Goal: Find specific page/section: Find specific page/section

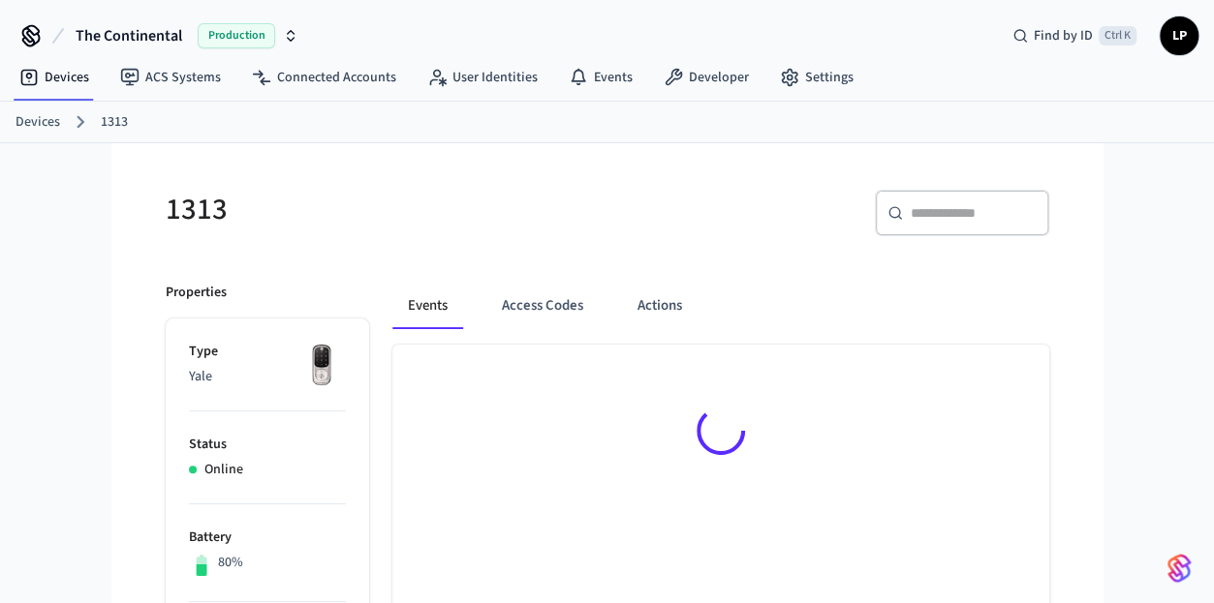
click at [31, 115] on link "Devices" at bounding box center [37, 122] width 45 height 20
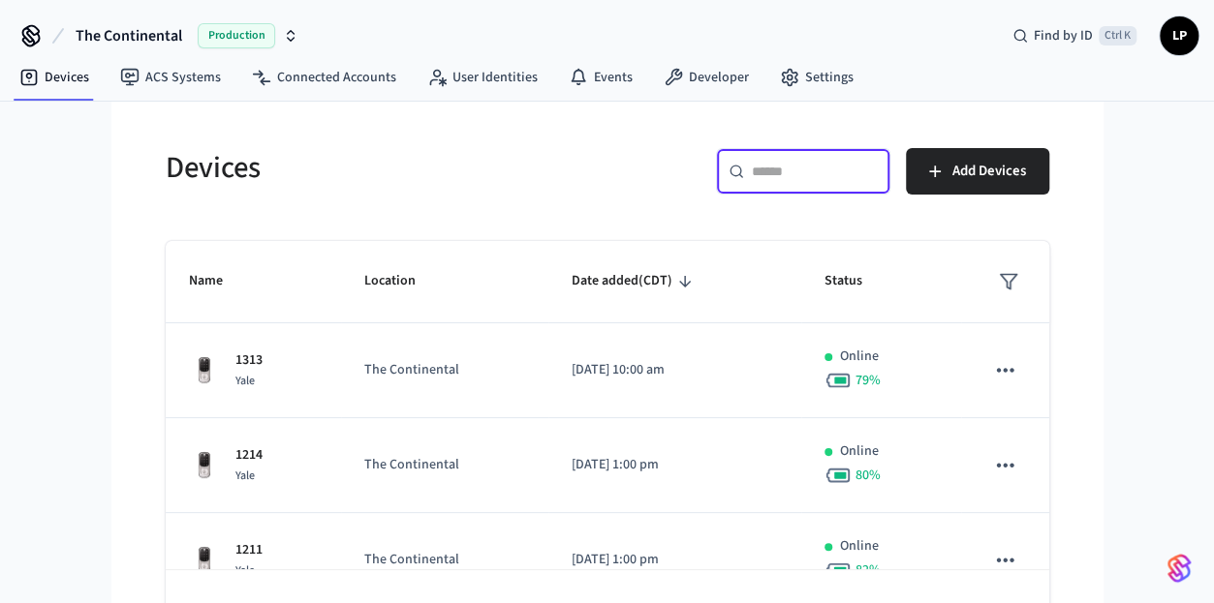
click at [819, 169] on input "text" at bounding box center [815, 171] width 126 height 19
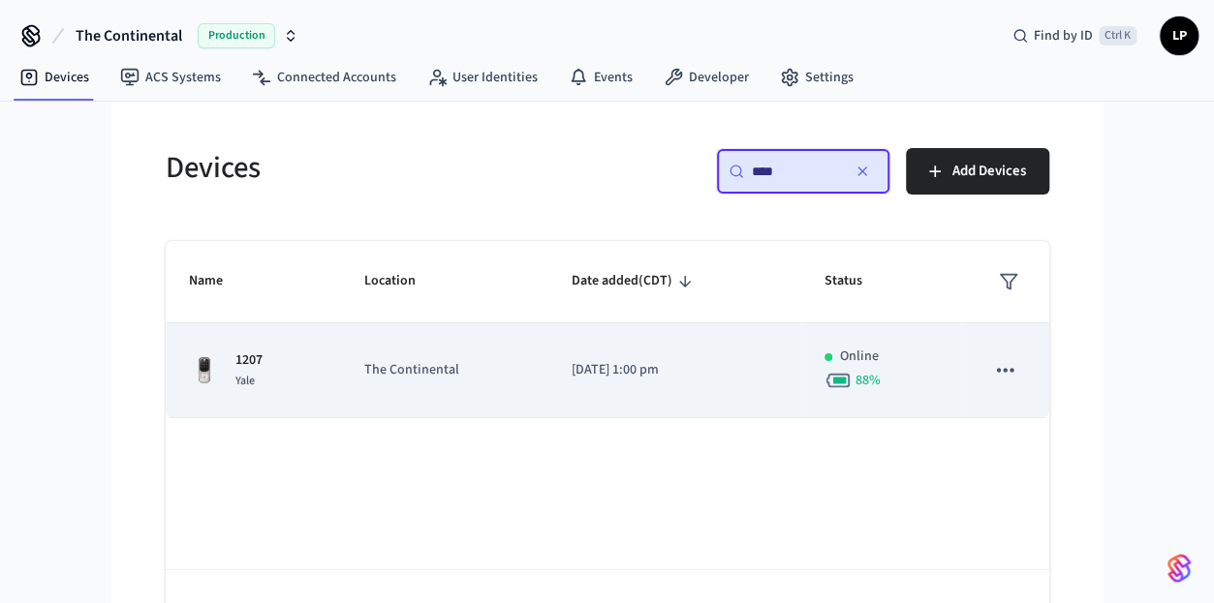
type input "****"
click at [483, 400] on td "The Continental" at bounding box center [444, 370] width 207 height 95
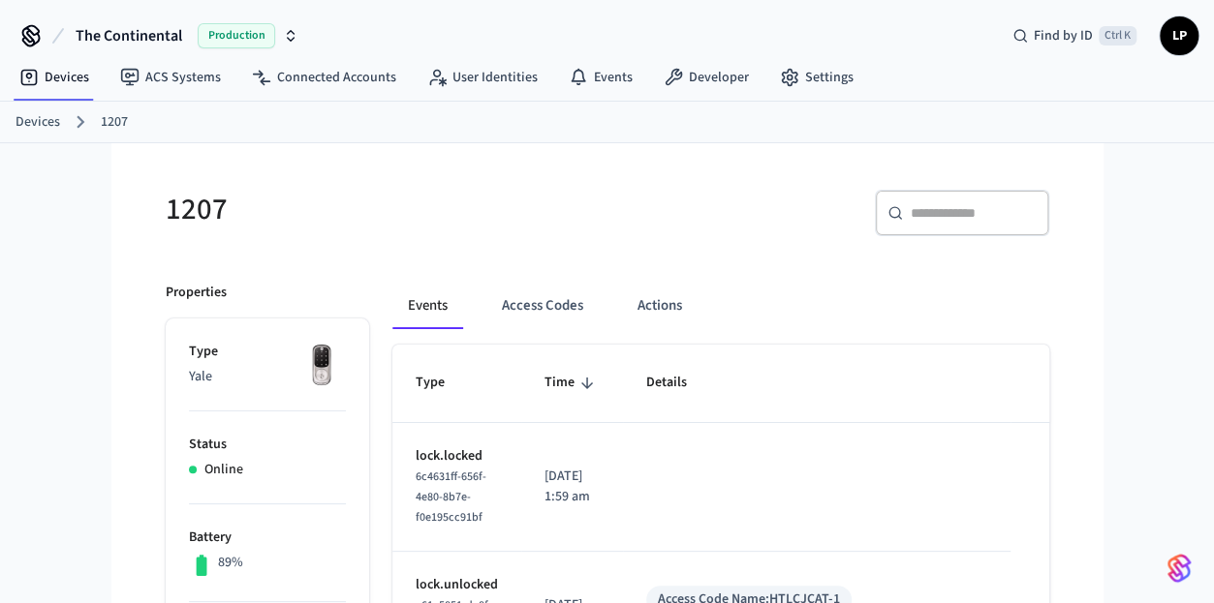
click at [47, 121] on link "Devices" at bounding box center [37, 122] width 45 height 20
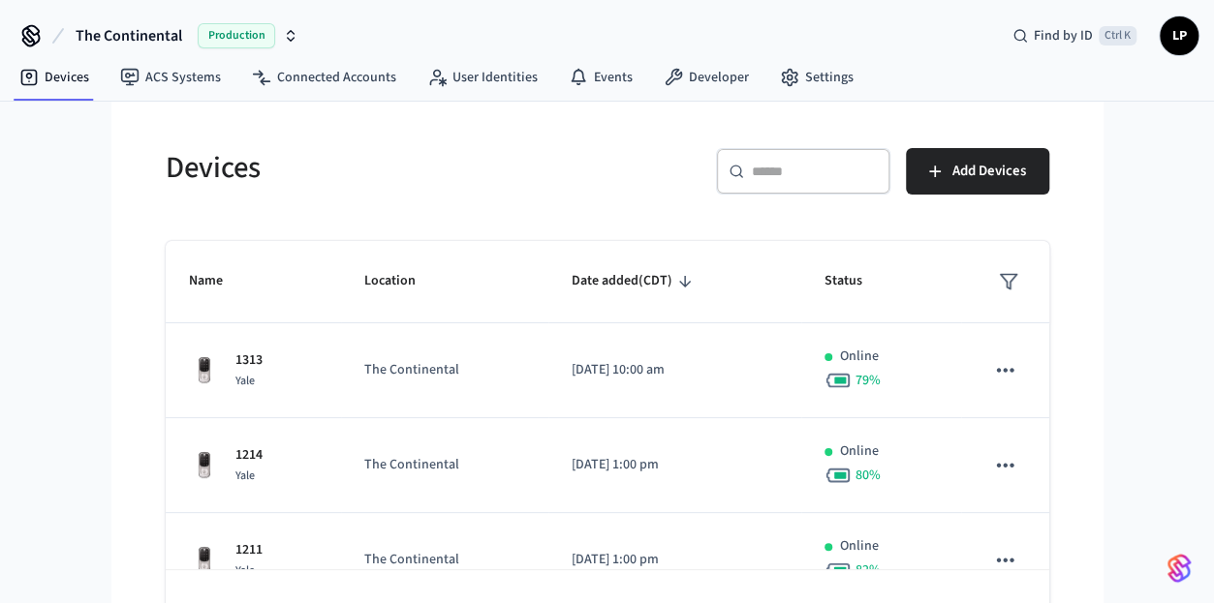
click at [808, 162] on input "text" at bounding box center [815, 171] width 126 height 19
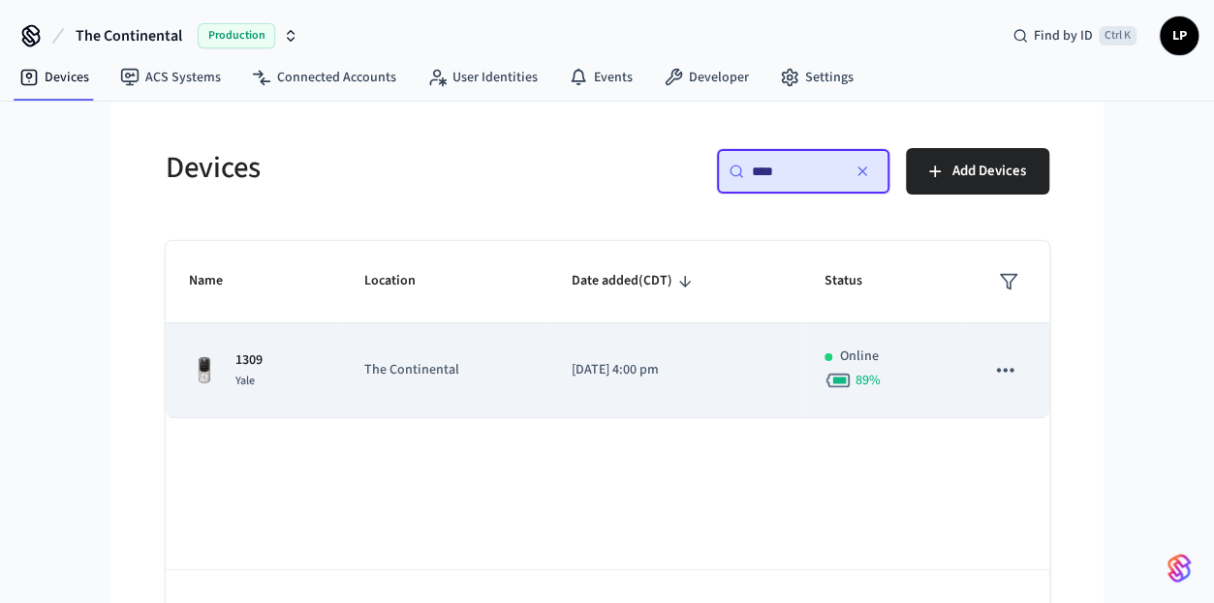
type input "****"
click at [391, 375] on p "The Continental" at bounding box center [444, 370] width 161 height 20
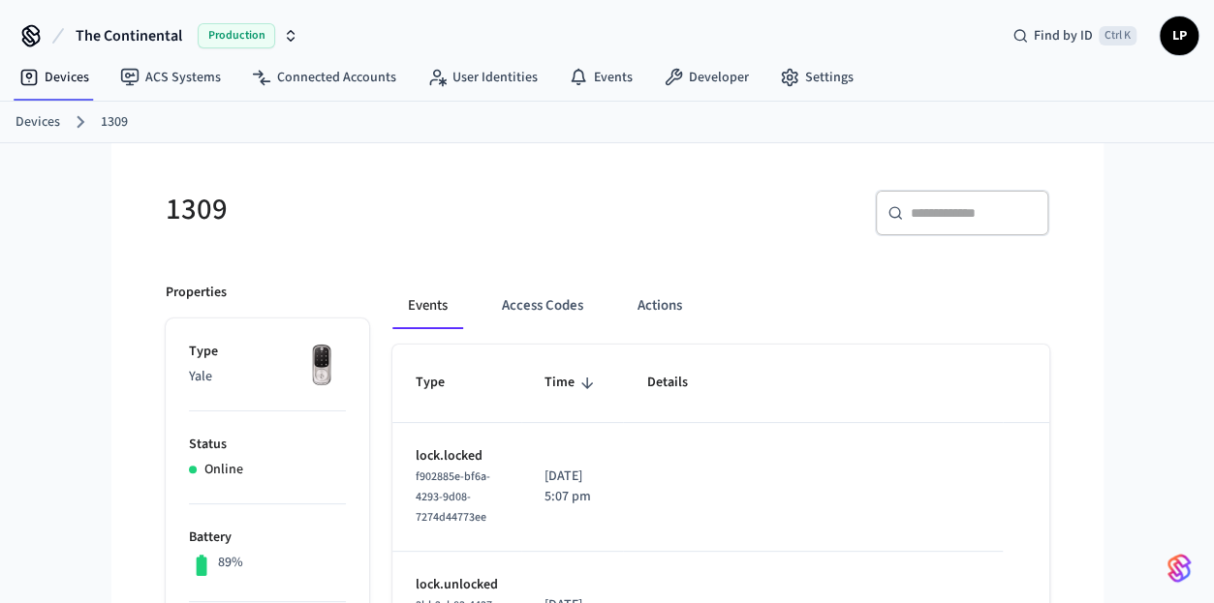
click at [47, 133] on ol "Devices 1309" at bounding box center [614, 121] width 1198 height 25
click at [39, 121] on link "Devices" at bounding box center [37, 122] width 45 height 20
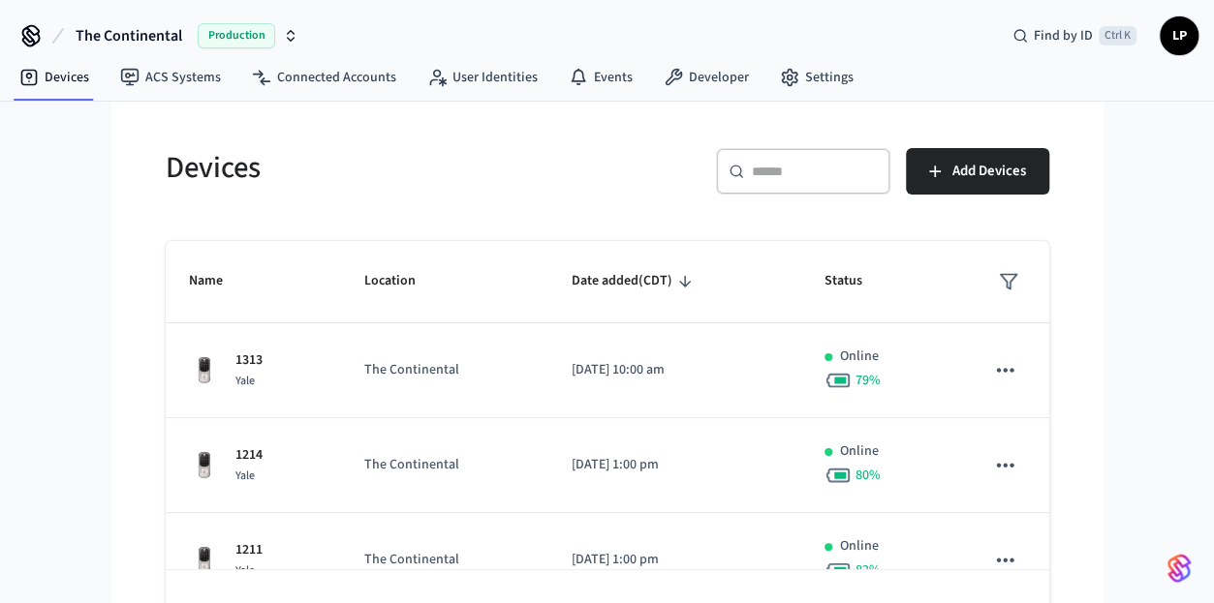
click at [744, 173] on div "​ ​" at bounding box center [803, 171] width 174 height 46
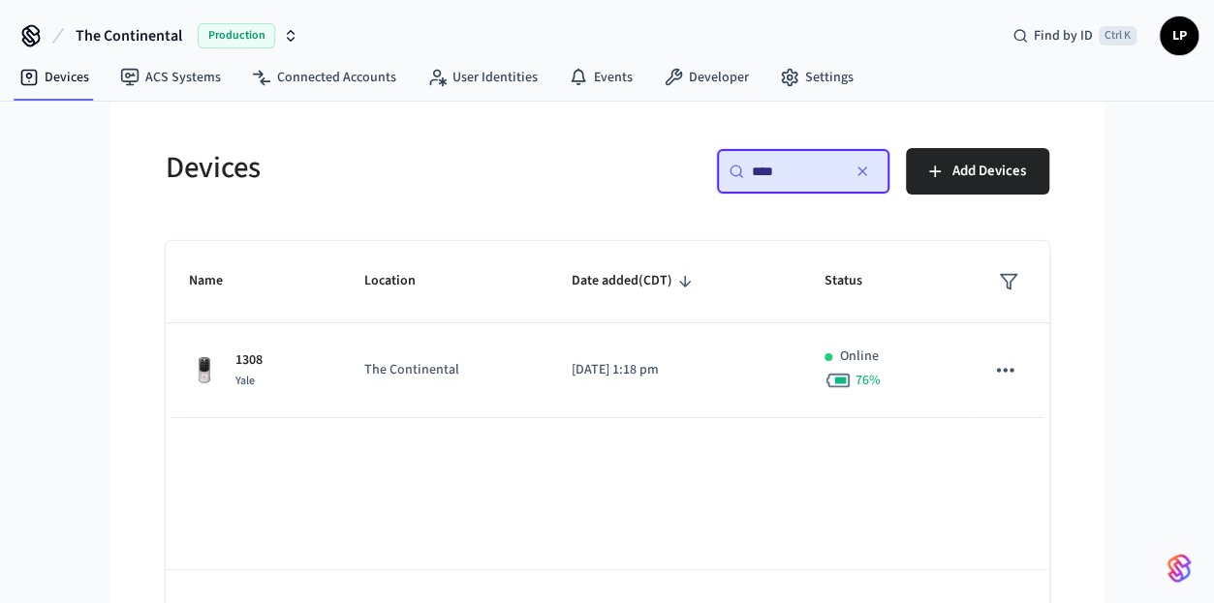
type input "****"
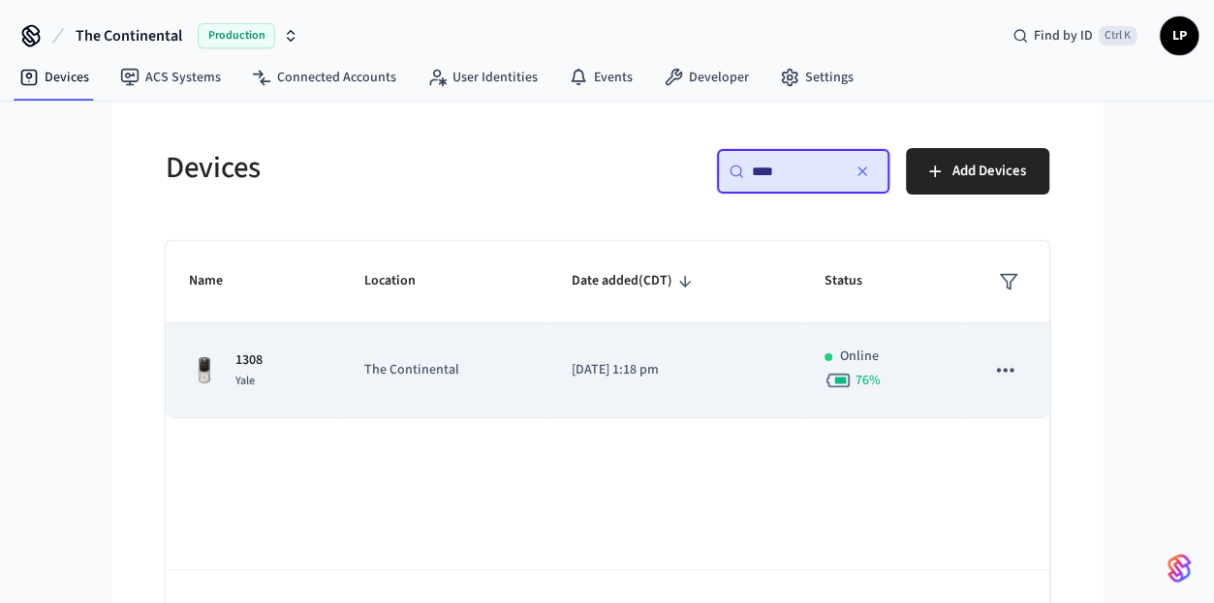
click at [367, 399] on td "The Continental" at bounding box center [444, 370] width 207 height 95
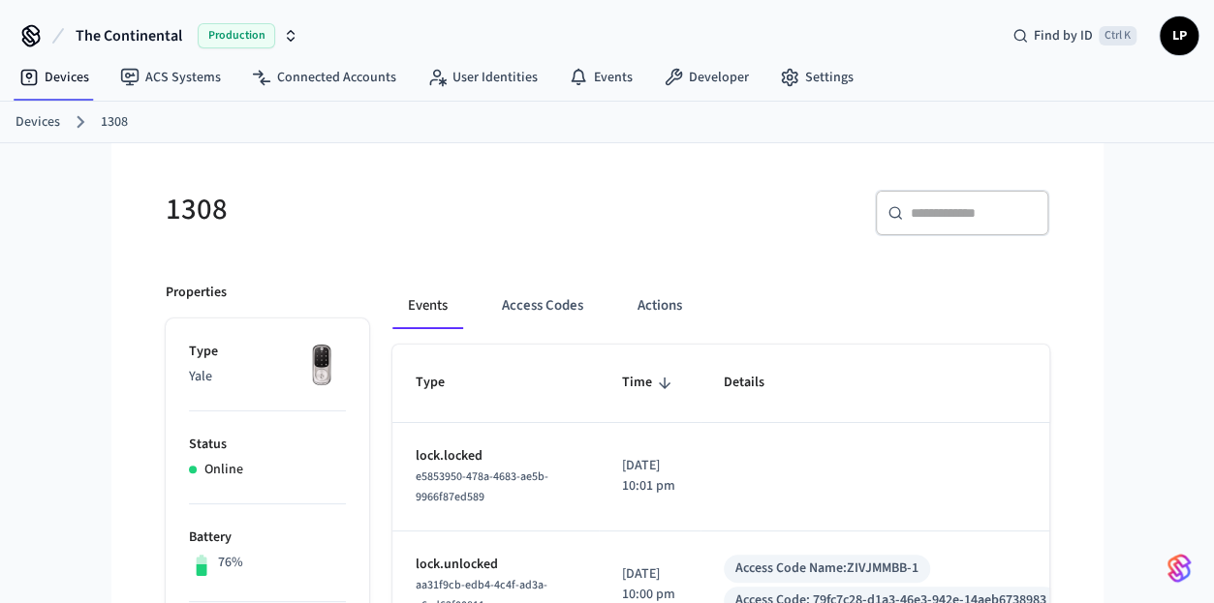
click at [21, 109] on ol "Devices 1308" at bounding box center [614, 121] width 1198 height 25
click at [23, 113] on link "Devices" at bounding box center [37, 122] width 45 height 20
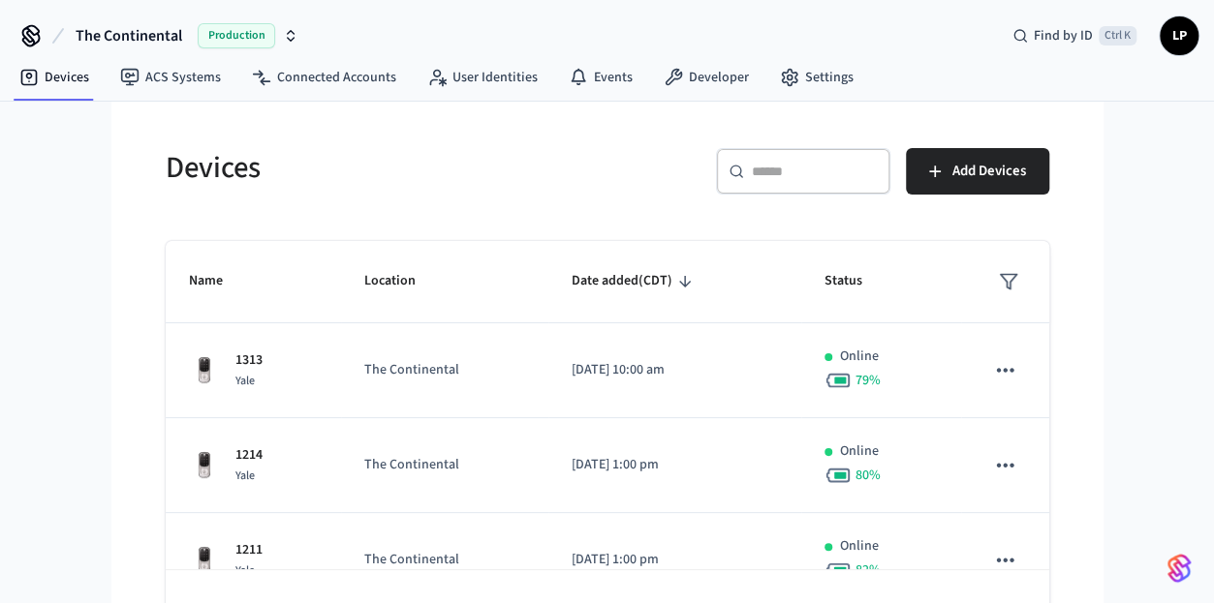
click at [769, 174] on input "text" at bounding box center [815, 171] width 126 height 19
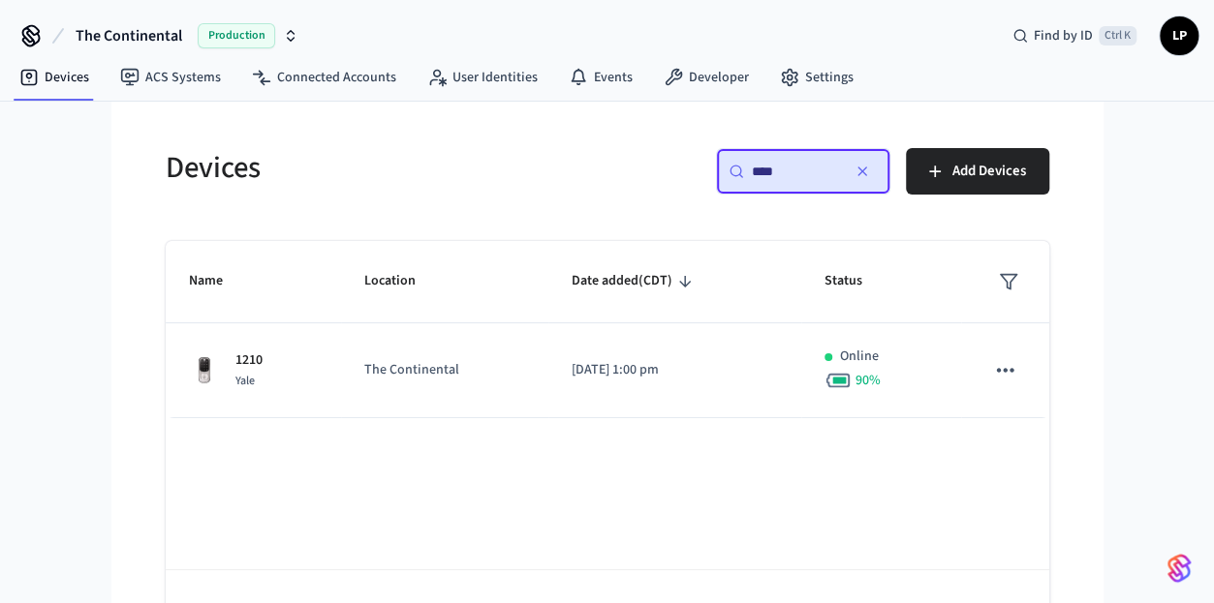
type input "****"
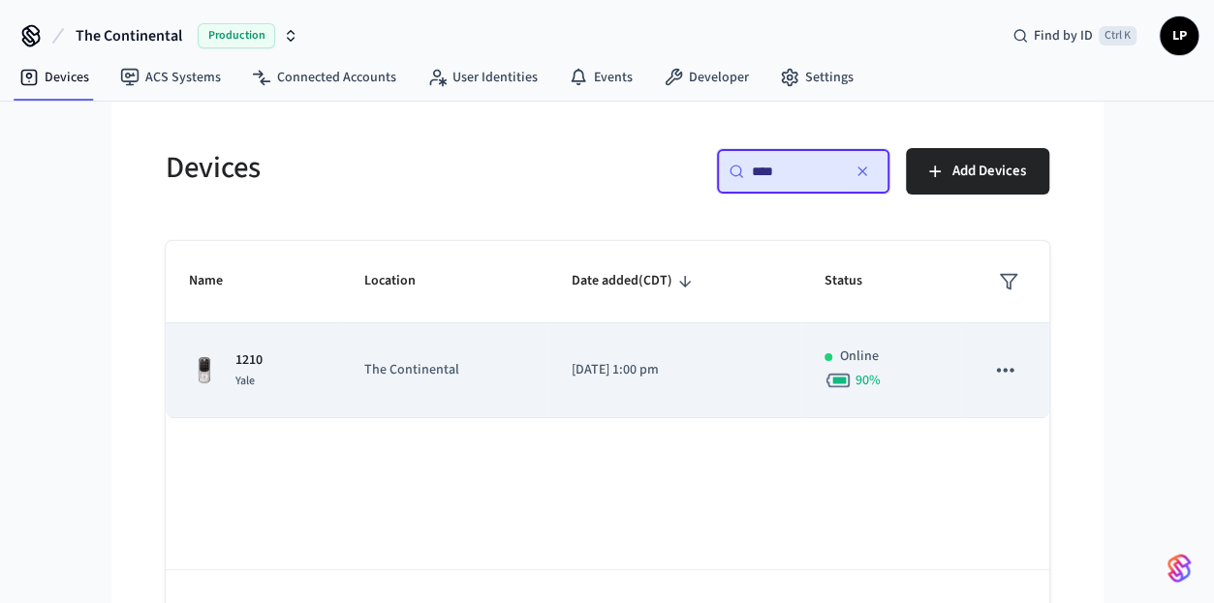
click at [358, 367] on td "The Continental" at bounding box center [444, 370] width 207 height 95
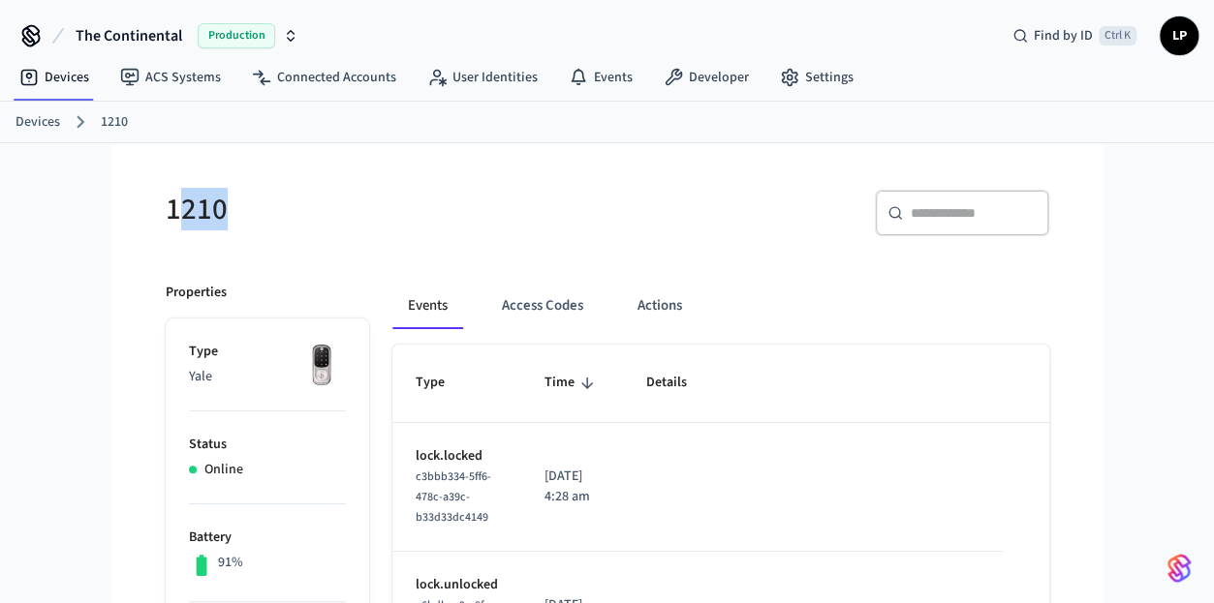
drag, startPoint x: 180, startPoint y: 204, endPoint x: 253, endPoint y: 212, distance: 73.0
click at [253, 212] on h5 "1210" at bounding box center [381, 210] width 430 height 40
drag, startPoint x: 253, startPoint y: 212, endPoint x: 175, endPoint y: 200, distance: 78.3
click at [175, 200] on h5 "1210" at bounding box center [381, 210] width 430 height 40
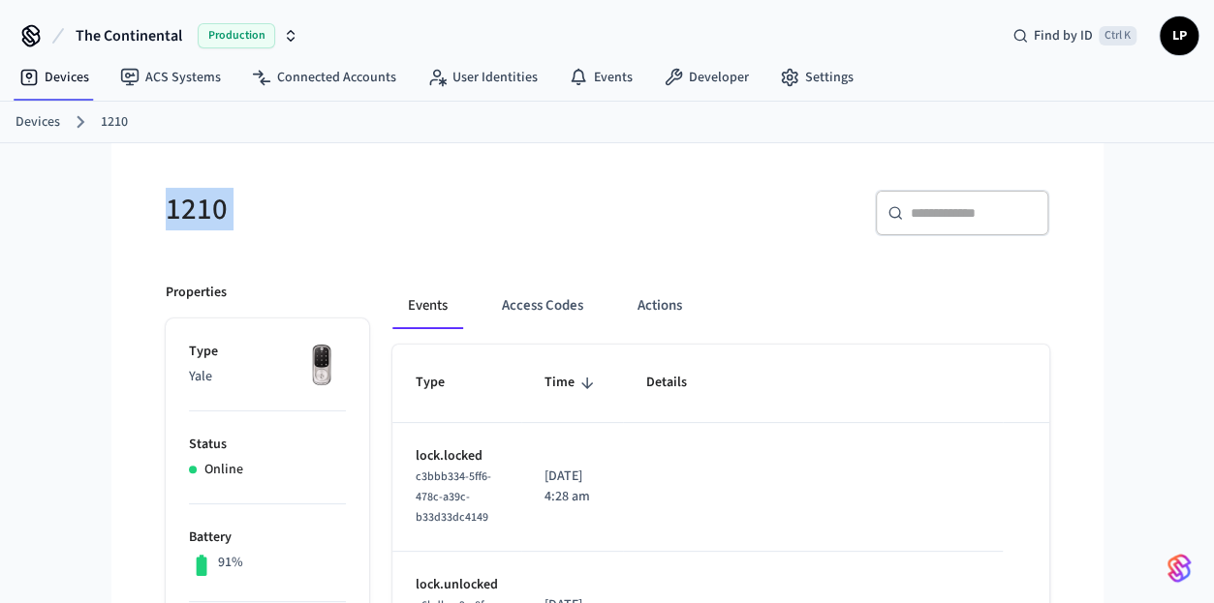
click at [175, 200] on h5 "1210" at bounding box center [381, 210] width 430 height 40
click at [24, 115] on link "Devices" at bounding box center [37, 122] width 45 height 20
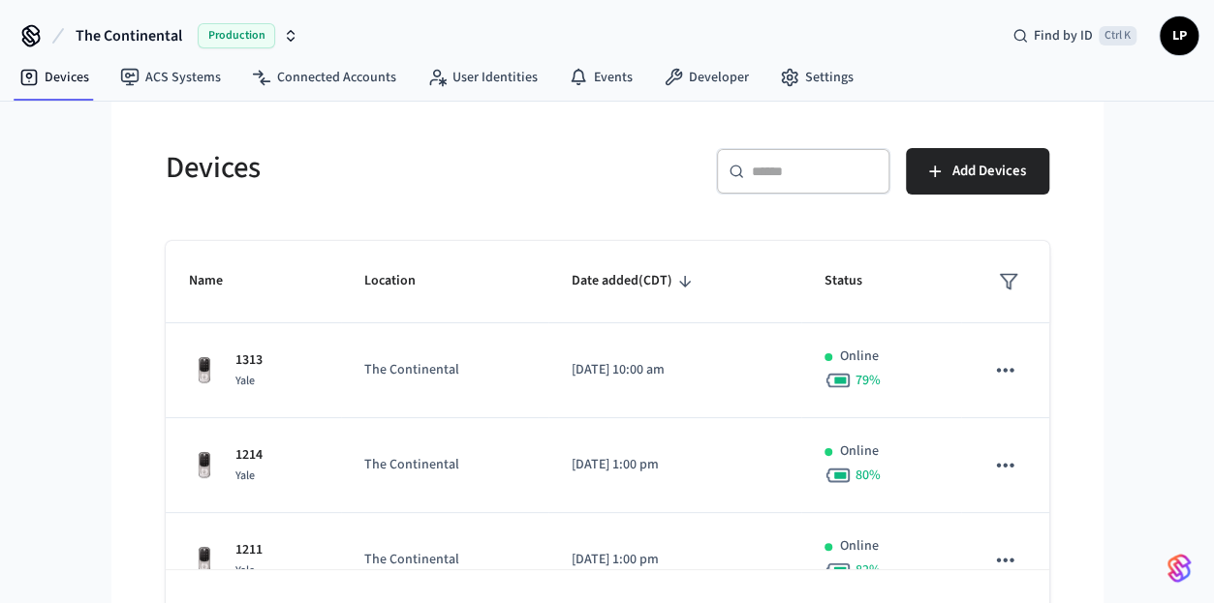
click at [845, 186] on div "​ ​" at bounding box center [803, 171] width 174 height 46
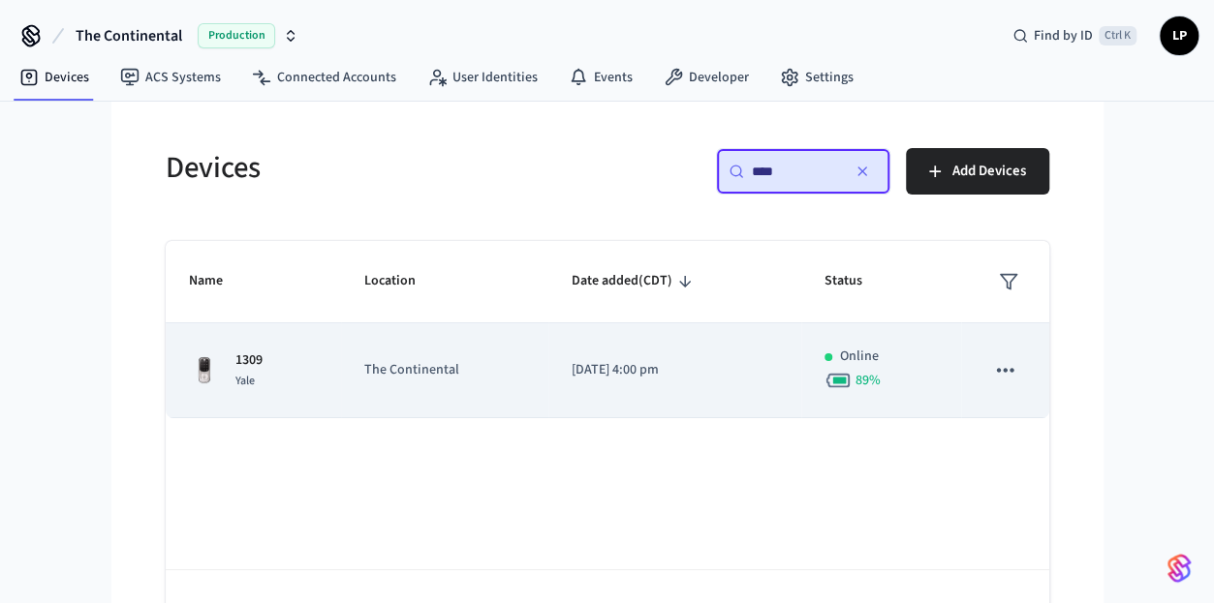
type input "****"
click at [320, 389] on td "1309 Yale" at bounding box center [254, 370] width 176 height 95
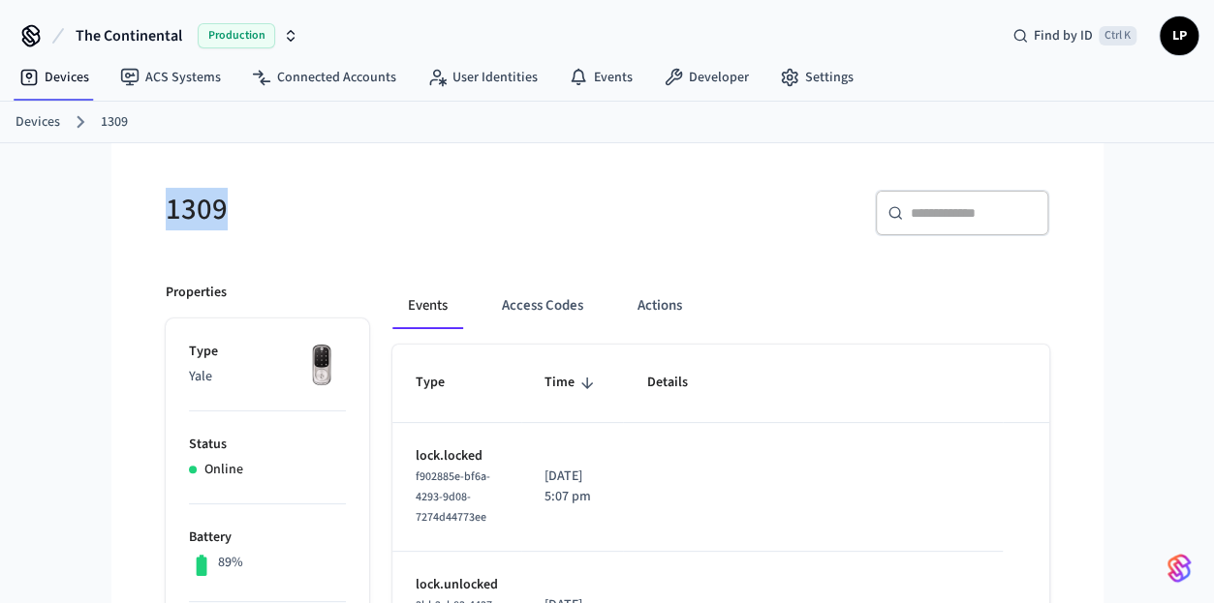
drag, startPoint x: 167, startPoint y: 199, endPoint x: 292, endPoint y: 204, distance: 126.0
click at [292, 204] on h5 "1309" at bounding box center [381, 210] width 430 height 40
